Goal: Transaction & Acquisition: Purchase product/service

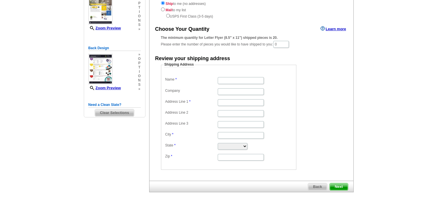
scroll to position [79, 0]
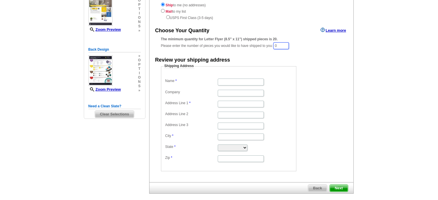
click at [289, 44] on input "0" at bounding box center [281, 45] width 16 height 7
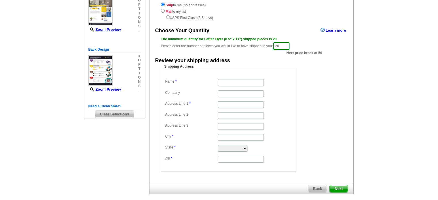
type input "20"
click at [342, 51] on div "Choose Your Quantity Learn more The minimum quantity for Letter Flyer (8.5" x 1…" at bounding box center [251, 99] width 204 height 146
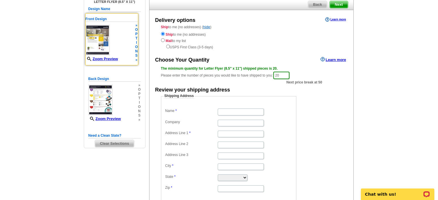
scroll to position [0, 0]
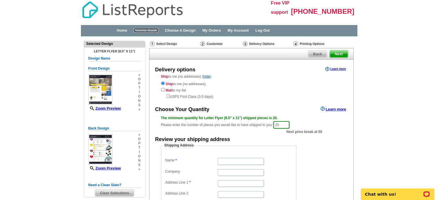
click at [151, 31] on link "Pricing Guide" at bounding box center [146, 30] width 24 height 4
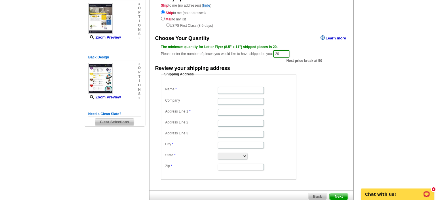
scroll to position [72, 0]
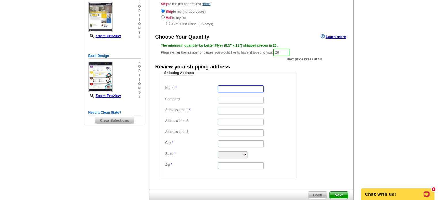
click at [230, 89] on input "Name" at bounding box center [240, 88] width 46 height 7
type input "Kevin Gallegos"
type input "3405 N 28th st"
type input "Phoenix"
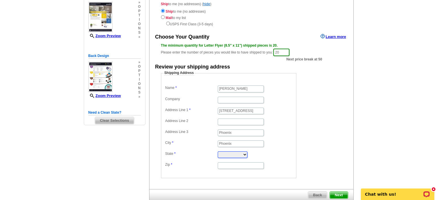
select select "AZ"
type input "85016"
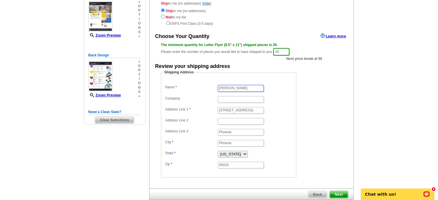
scroll to position [106, 0]
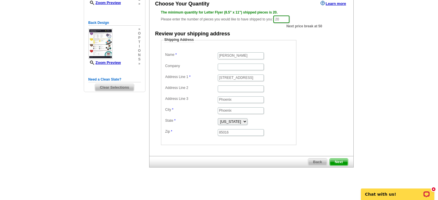
click at [337, 161] on span "Next" at bounding box center [338, 161] width 18 height 7
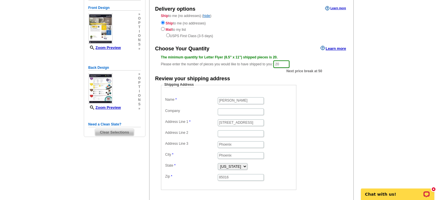
scroll to position [96, 0]
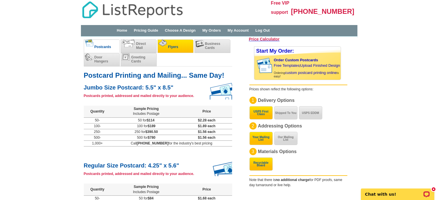
click at [172, 46] on span "Flyers" at bounding box center [173, 47] width 10 height 4
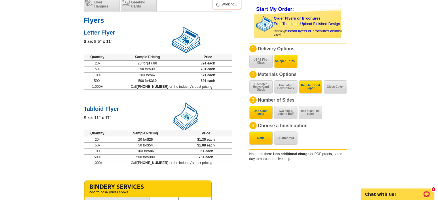
scroll to position [55, 0]
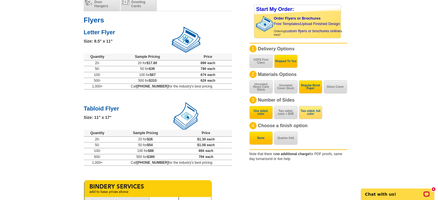
click at [307, 110] on button "Two sided, full color" at bounding box center [310, 112] width 23 height 13
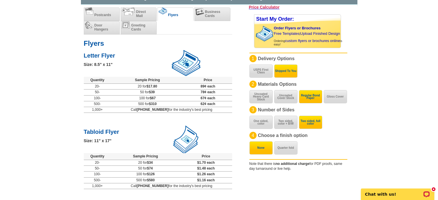
scroll to position [0, 0]
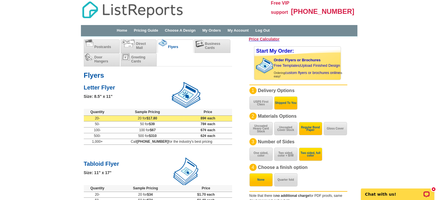
click at [181, 118] on td "20 for $17.80" at bounding box center [147, 119] width 72 height 6
click at [153, 118] on span "$17.80" at bounding box center [151, 118] width 11 height 4
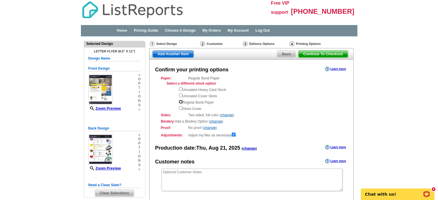
click at [181, 100] on input "radio" at bounding box center [181, 102] width 4 height 4
radio input "true"
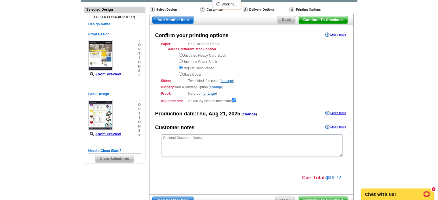
scroll to position [35, 0]
click at [219, 87] on link "change" at bounding box center [216, 87] width 12 height 4
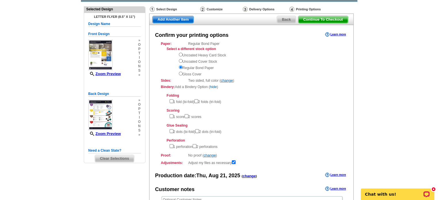
click at [213, 85] on link "hide" at bounding box center [213, 87] width 7 height 4
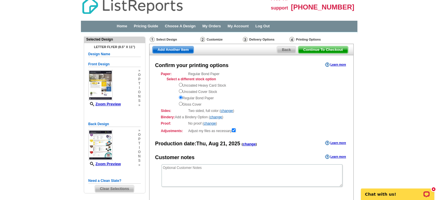
scroll to position [0, 0]
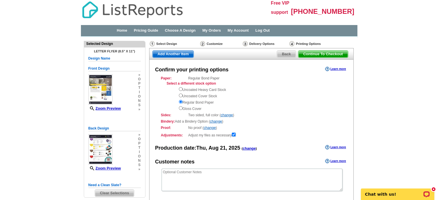
click at [173, 42] on div "Select Design" at bounding box center [174, 44] width 50 height 7
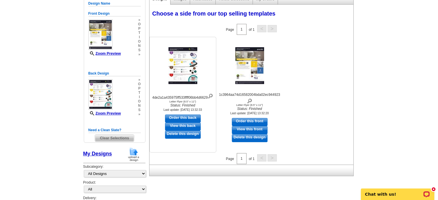
scroll to position [76, 0]
click at [249, 121] on link "Order this front" at bounding box center [250, 122] width 36 height 8
select select "6"
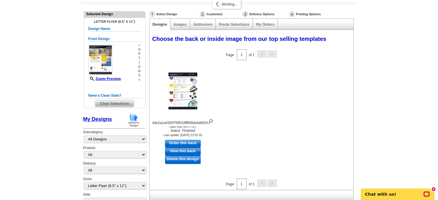
scroll to position [51, 0]
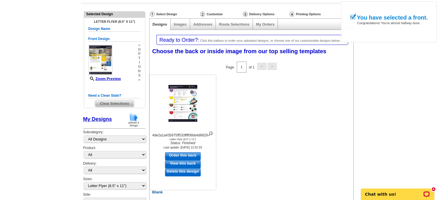
click at [186, 154] on link "Order this back" at bounding box center [183, 156] width 36 height 8
select select "front"
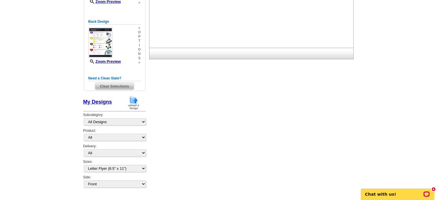
scroll to position [132, 0]
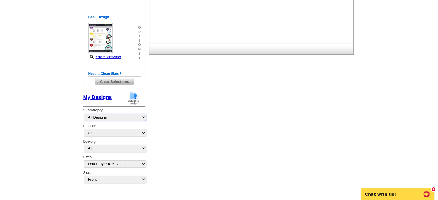
click at [129, 118] on select "All Designs Finished Designs Unfinished Designs" at bounding box center [115, 117] width 62 height 7
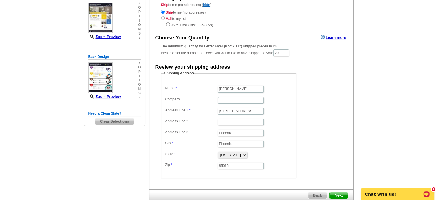
scroll to position [72, 0]
click at [340, 192] on span "Next" at bounding box center [338, 195] width 18 height 7
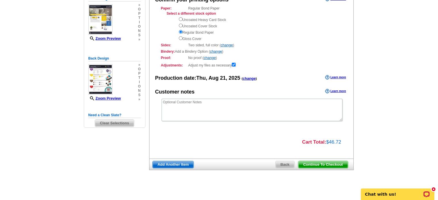
scroll to position [75, 0]
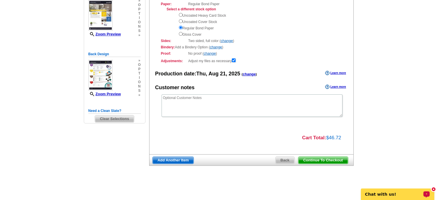
click at [394, 189] on div "Chat with us!" at bounding box center [396, 194] width 73 height 12
click at [273, 140] on div "Cart Total: $46.72" at bounding box center [247, 137] width 197 height 8
click at [313, 160] on span "Continue To Checkout" at bounding box center [322, 160] width 49 height 7
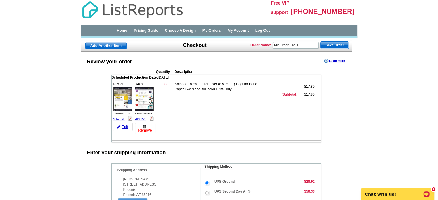
scroll to position [1, 0]
